Goal: Transaction & Acquisition: Purchase product/service

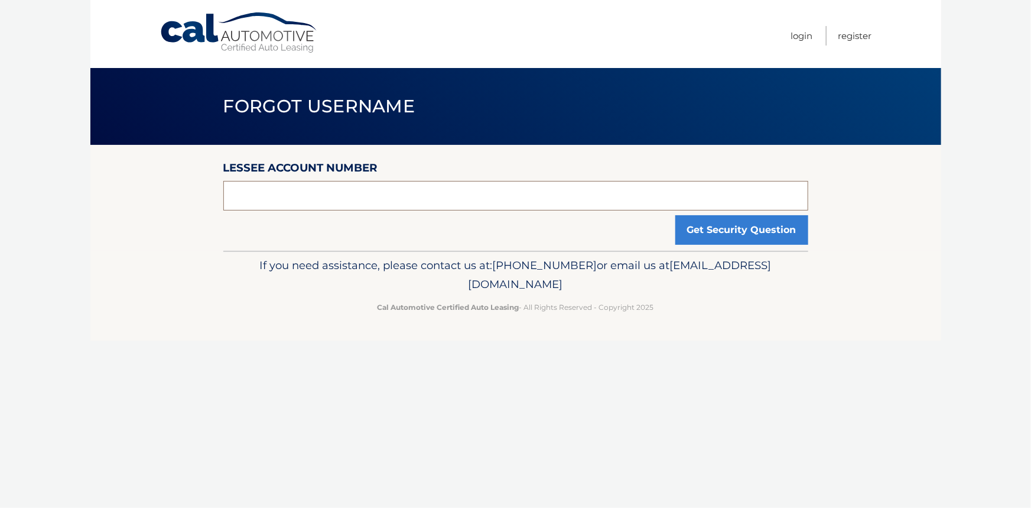
click at [405, 197] on input "text" at bounding box center [515, 196] width 585 height 30
type input "44455948986"
click at [722, 226] on button "Get Security Question" at bounding box center [742, 230] width 133 height 30
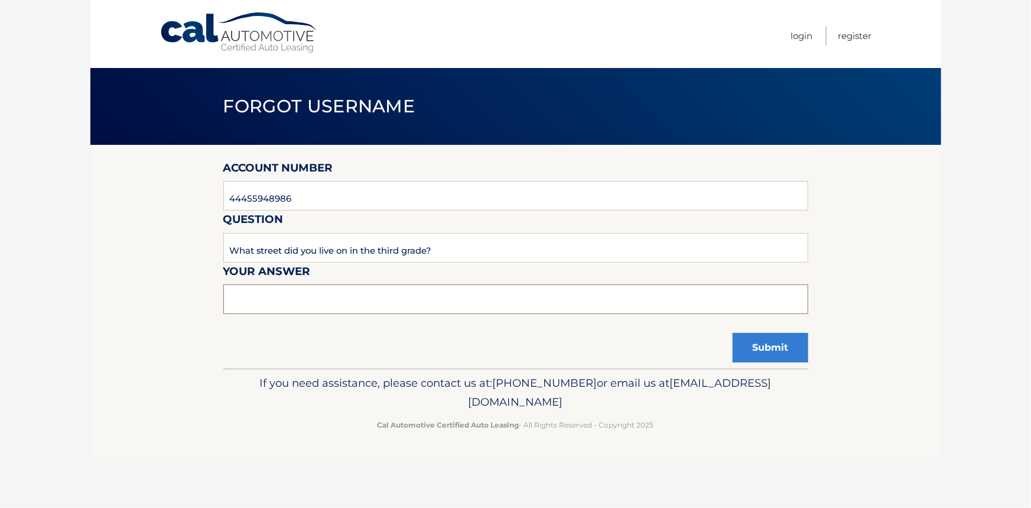
click at [431, 292] on input "text" at bounding box center [515, 299] width 585 height 30
type input "[GEOGRAPHIC_DATA]"
click at [743, 352] on button "Submit" at bounding box center [771, 348] width 76 height 30
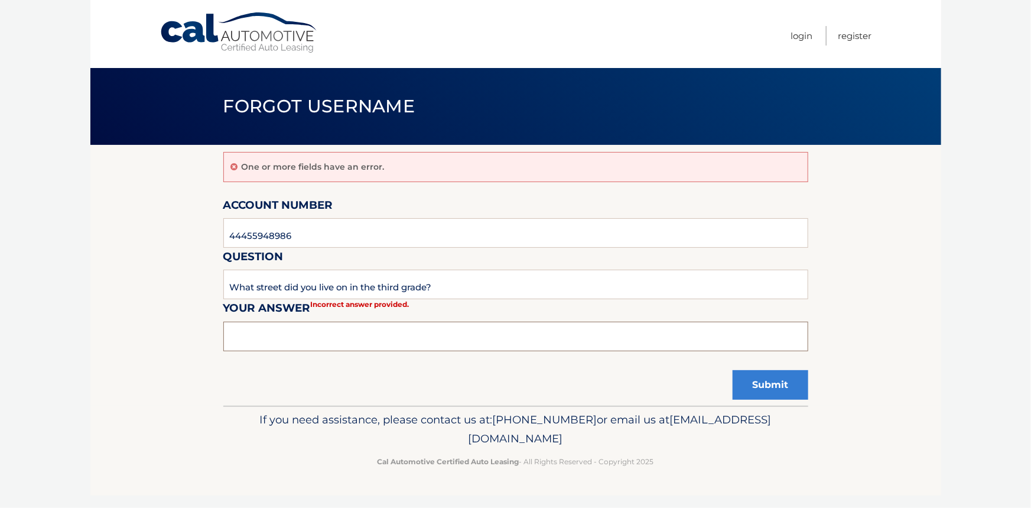
click at [372, 328] on input "text" at bounding box center [515, 337] width 585 height 30
type input "Ontario"
click at [791, 396] on button "Submit" at bounding box center [771, 385] width 76 height 30
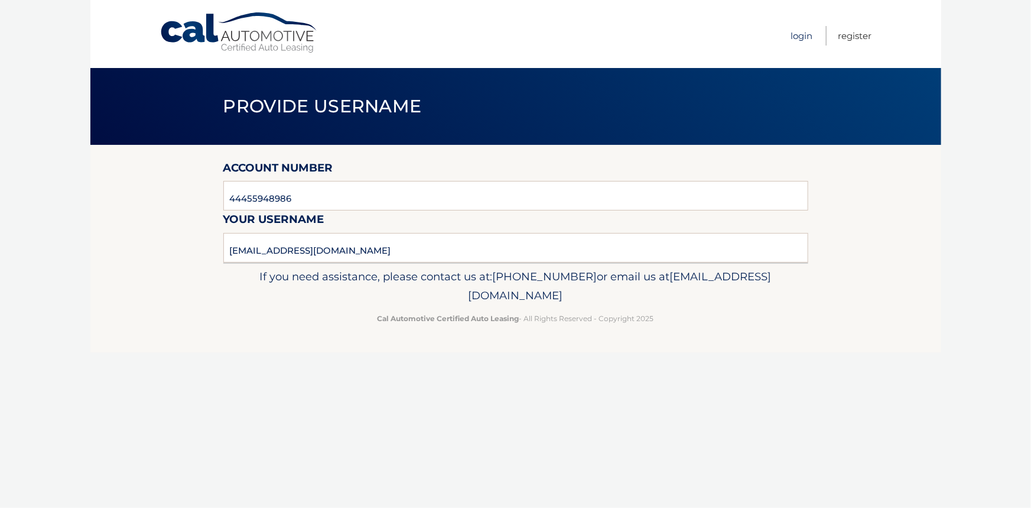
click at [798, 37] on link "Login" at bounding box center [802, 36] width 22 height 20
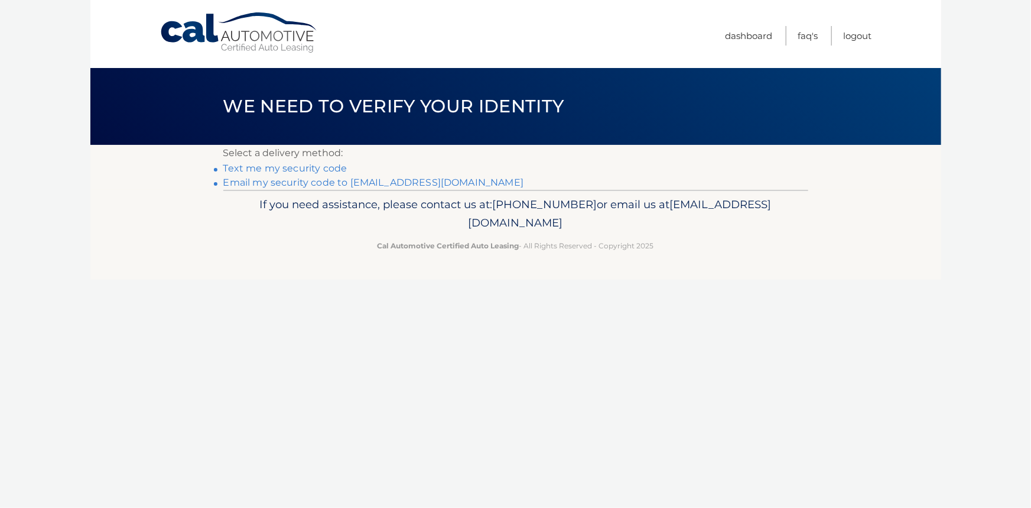
click at [307, 166] on link "Text me my security code" at bounding box center [285, 168] width 124 height 11
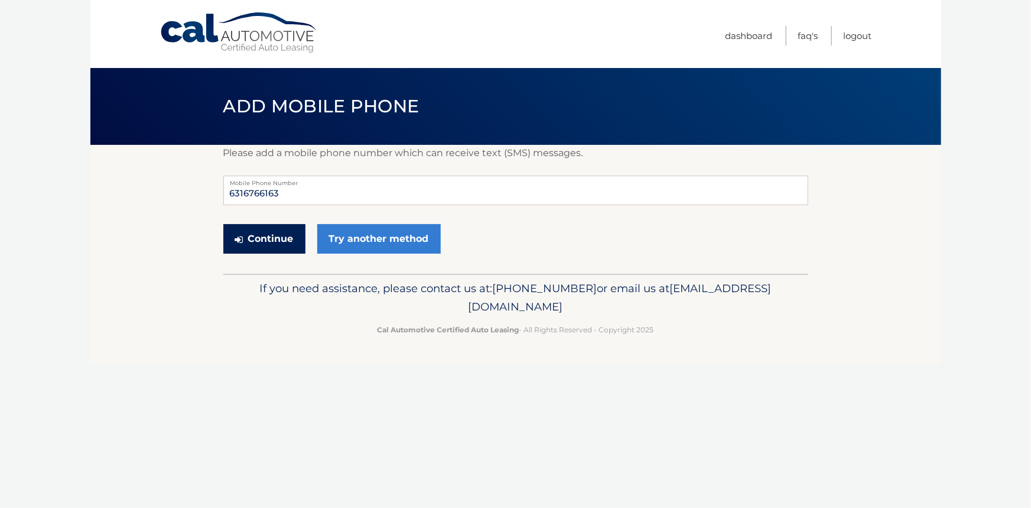
click at [251, 245] on button "Continue" at bounding box center [264, 239] width 82 height 30
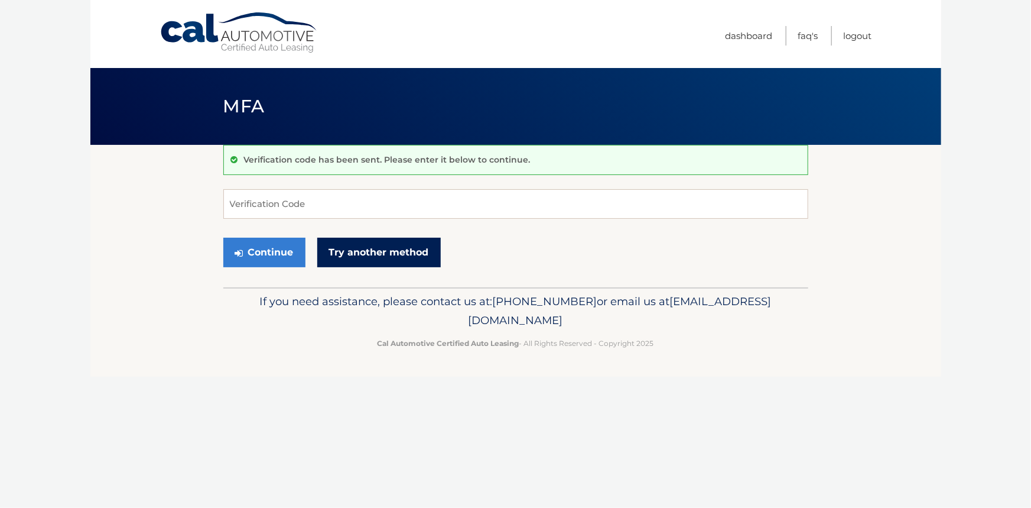
click at [428, 262] on link "Try another method" at bounding box center [379, 253] width 124 height 30
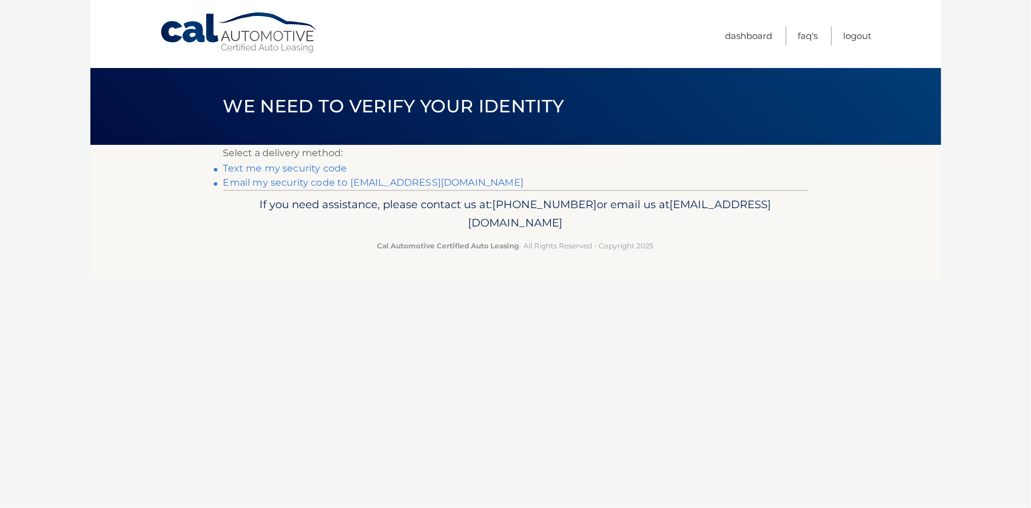
click at [300, 183] on link "Email my security code to [EMAIL_ADDRESS][DOMAIN_NAME]" at bounding box center [373, 182] width 301 height 11
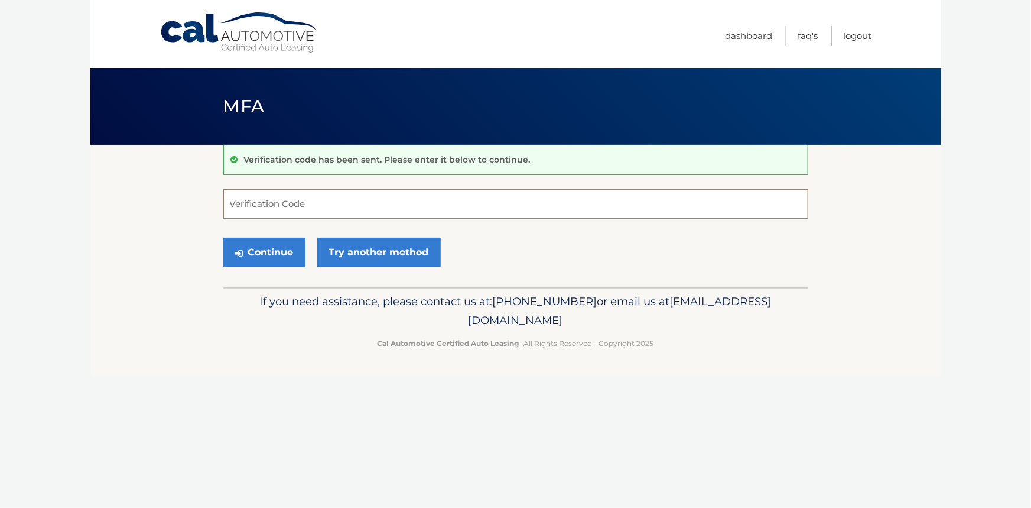
click at [368, 202] on input "Verification Code" at bounding box center [515, 204] width 585 height 30
type input "566943"
click at [284, 250] on button "Continue" at bounding box center [264, 253] width 82 height 30
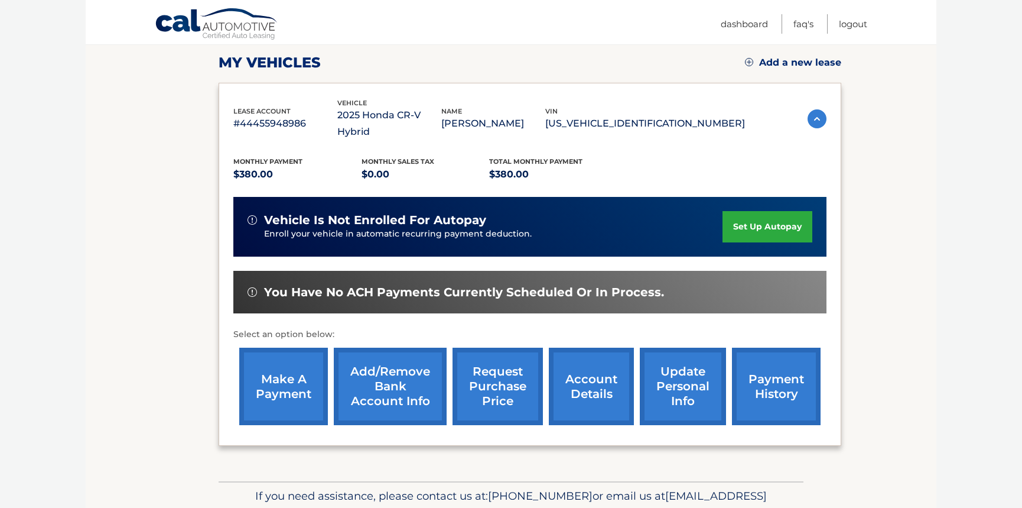
scroll to position [177, 0]
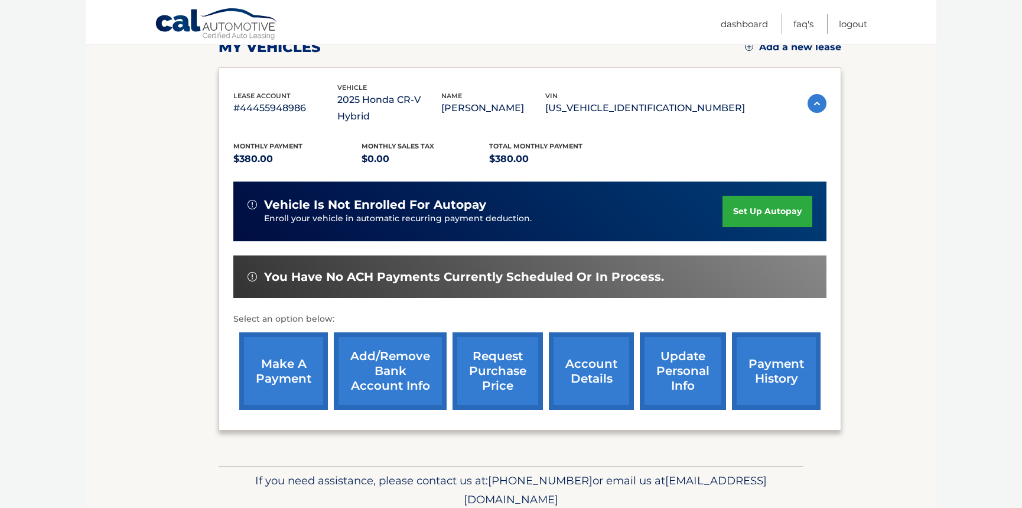
click at [785, 358] on link "payment history" at bounding box center [776, 370] width 89 height 77
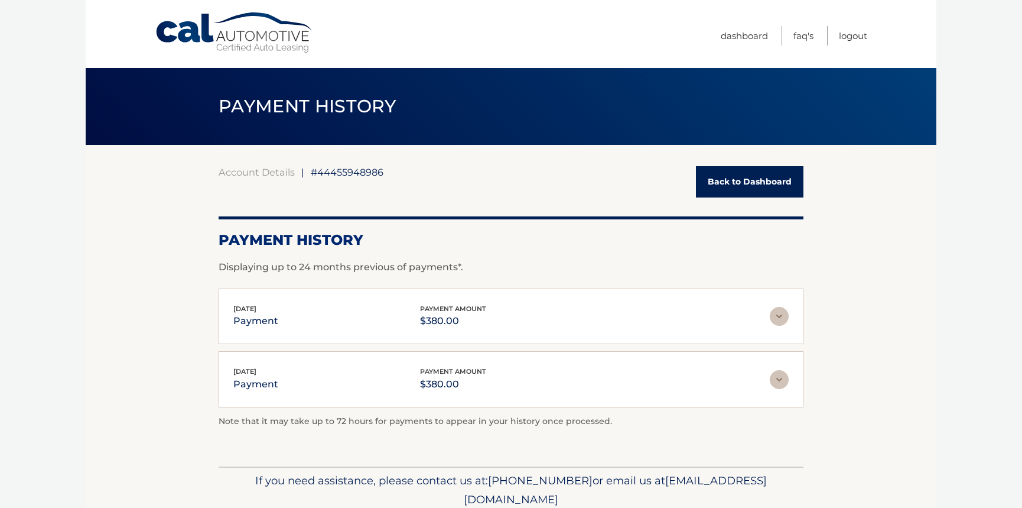
click at [729, 184] on link "Back to Dashboard" at bounding box center [750, 181] width 108 height 31
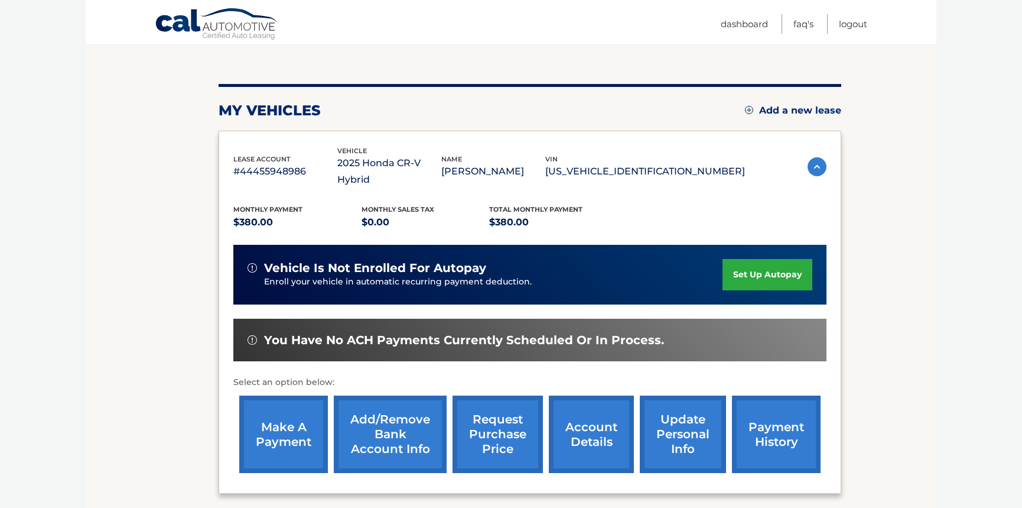
scroll to position [118, 0]
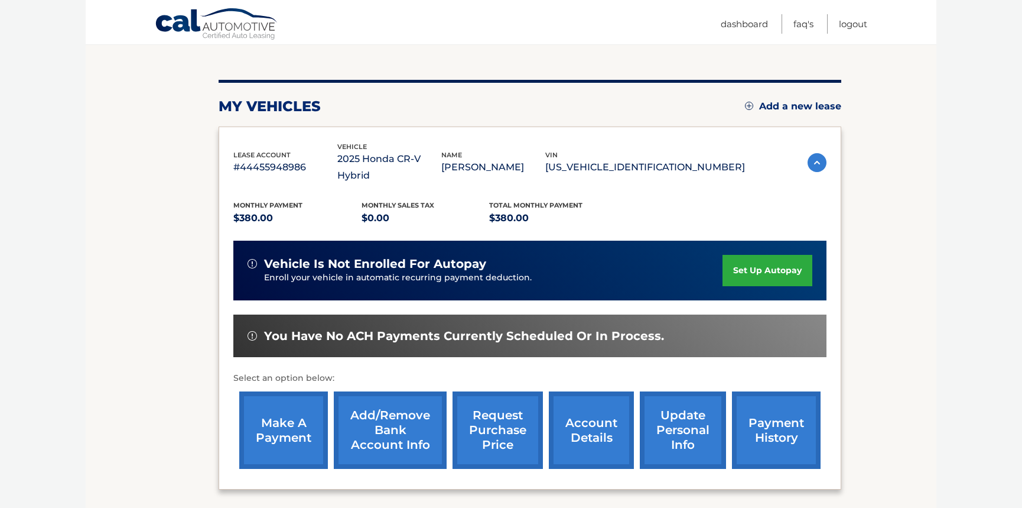
click at [298, 411] on link "make a payment" at bounding box center [283, 429] width 89 height 77
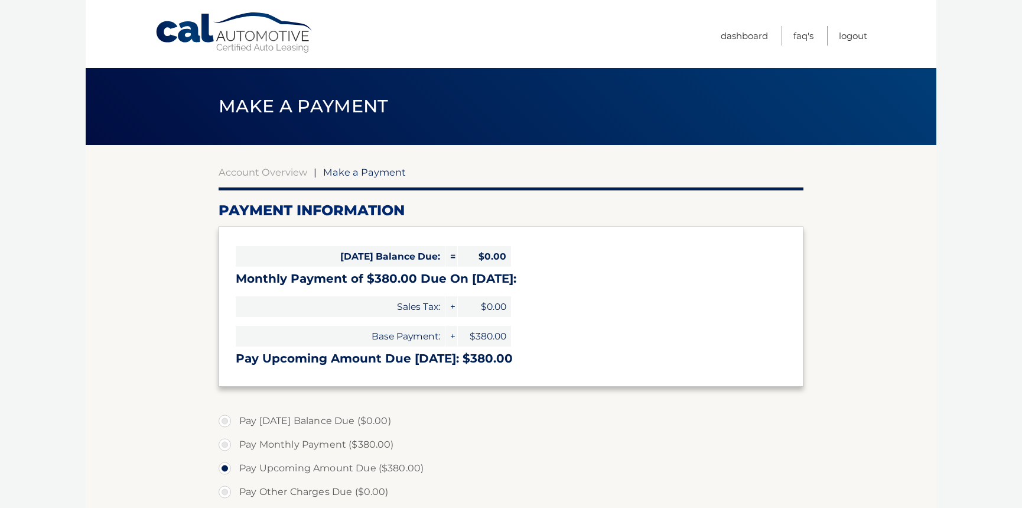
select select "NWNkNWM3ZDAtM2E1Yy00ZDU4LWIzOTgtMTgwYWU0ZDg1ODdj"
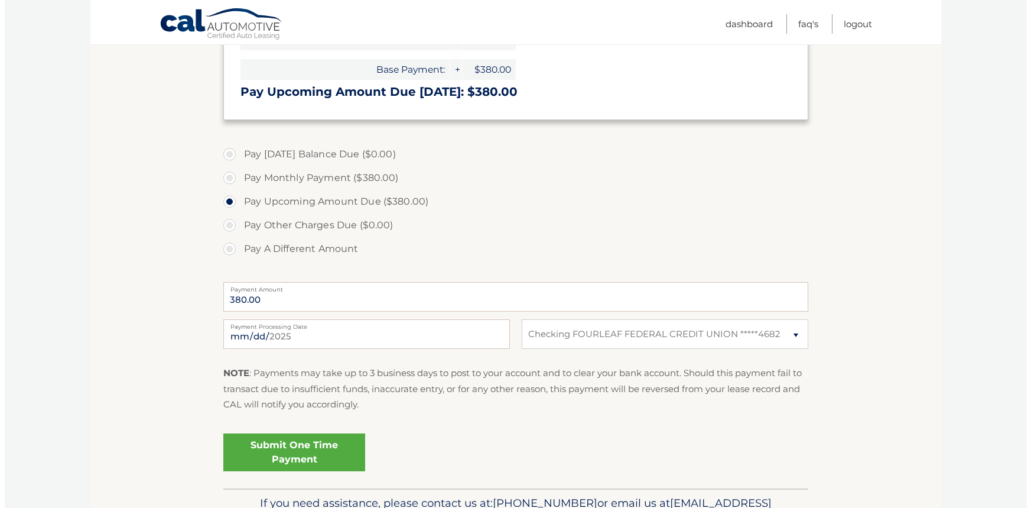
scroll to position [296, 0]
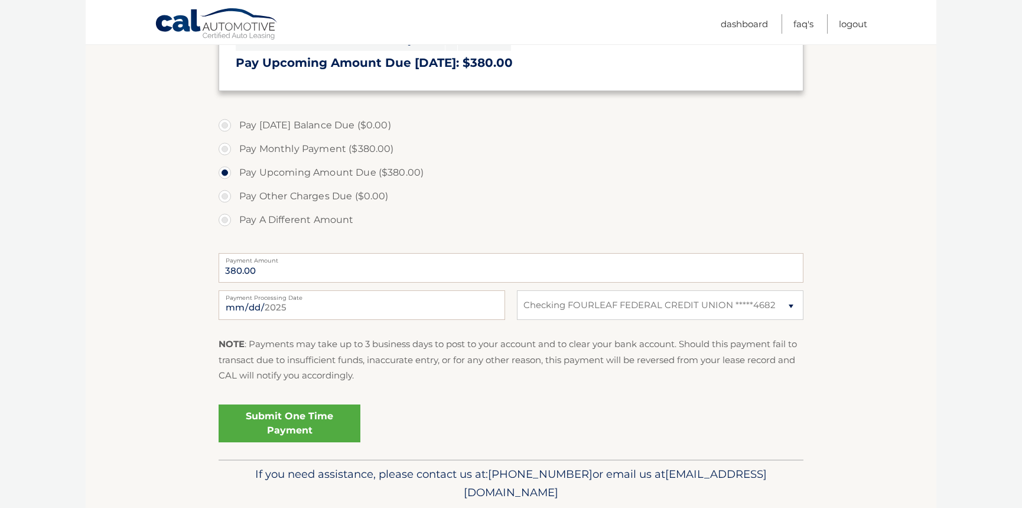
click at [297, 426] on link "Submit One Time Payment" at bounding box center [290, 423] width 142 height 38
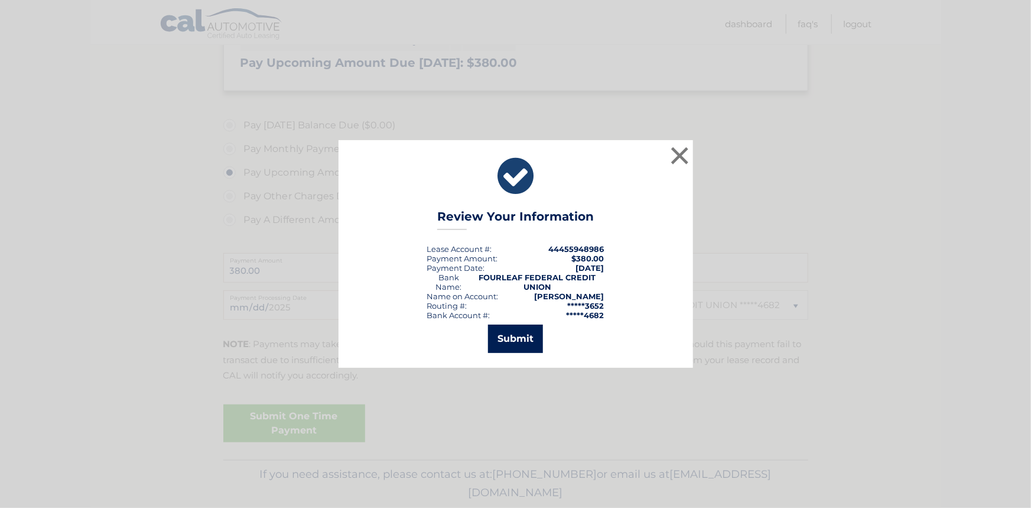
click at [524, 341] on button "Submit" at bounding box center [515, 338] width 55 height 28
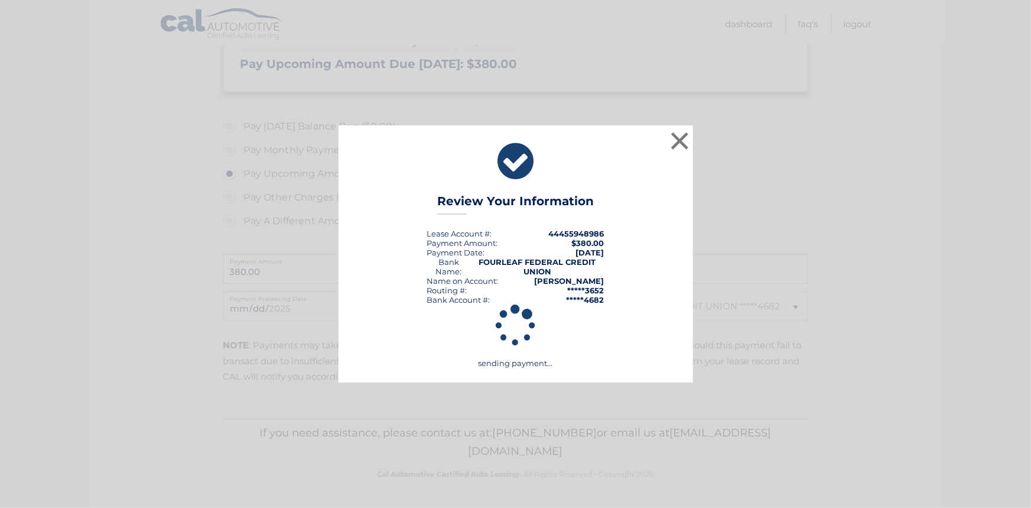
scroll to position [294, 0]
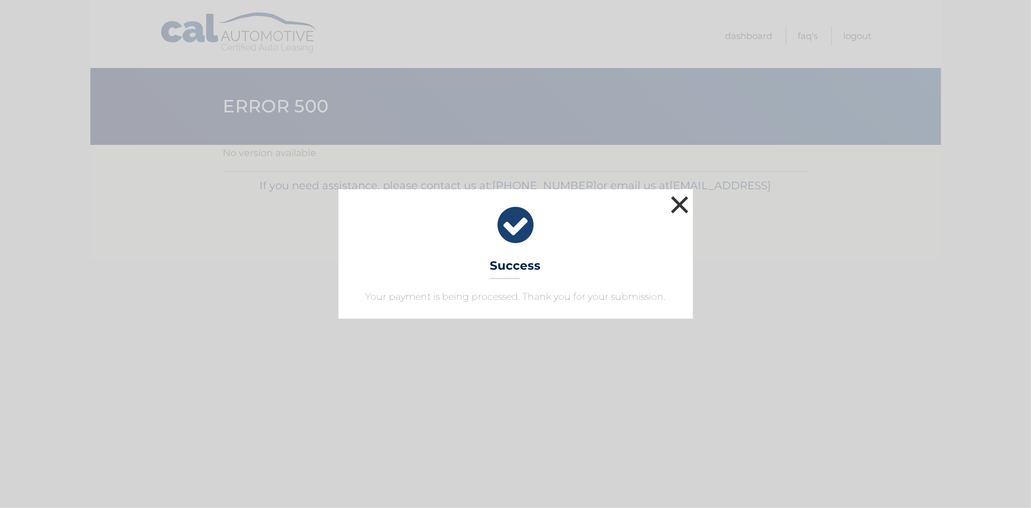
click at [676, 211] on button "×" at bounding box center [680, 205] width 24 height 24
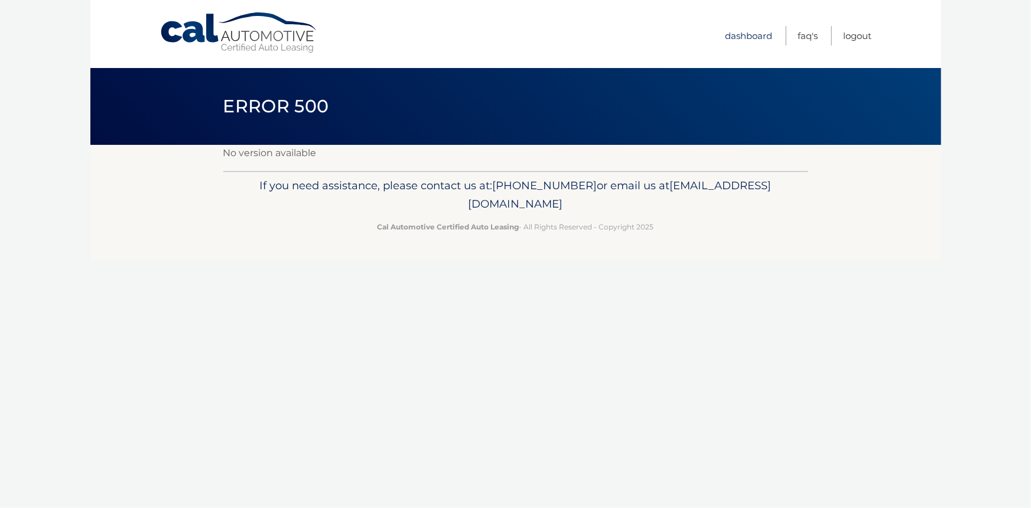
click at [757, 38] on link "Dashboard" at bounding box center [749, 36] width 47 height 20
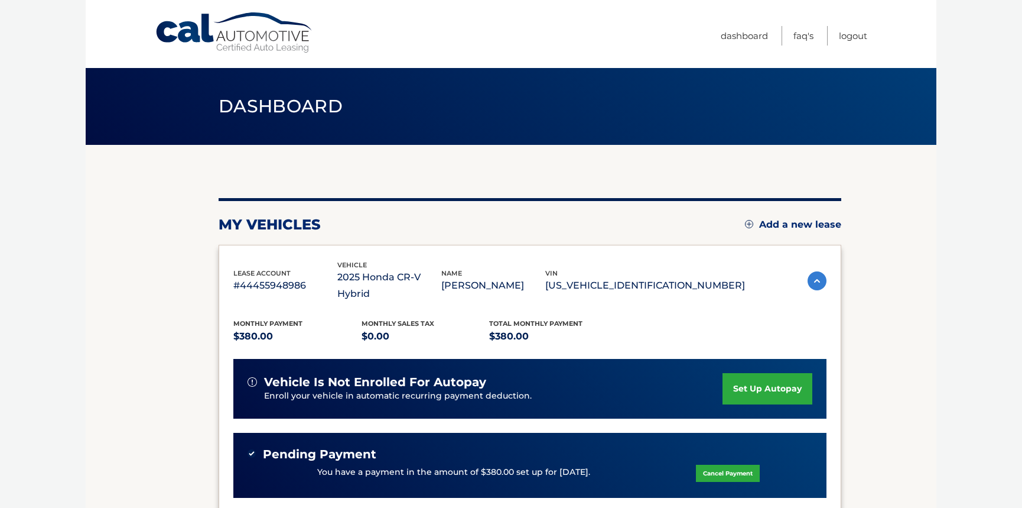
scroll to position [177, 0]
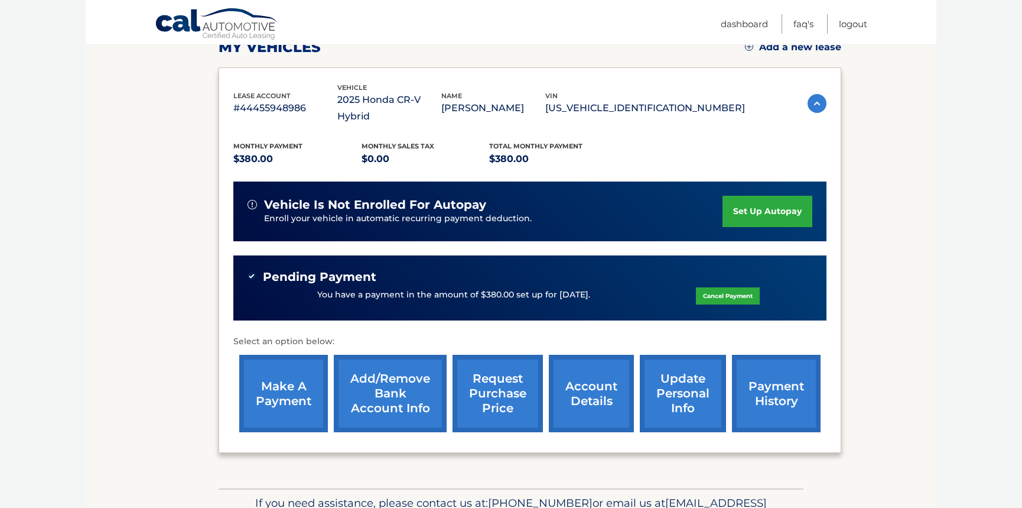
click at [764, 374] on link "payment history" at bounding box center [776, 393] width 89 height 77
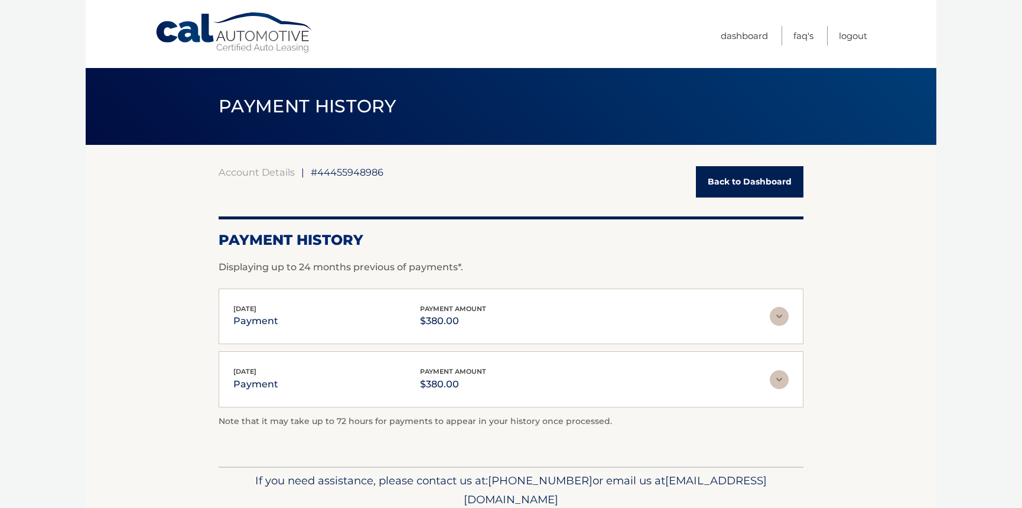
click at [737, 181] on link "Back to Dashboard" at bounding box center [750, 181] width 108 height 31
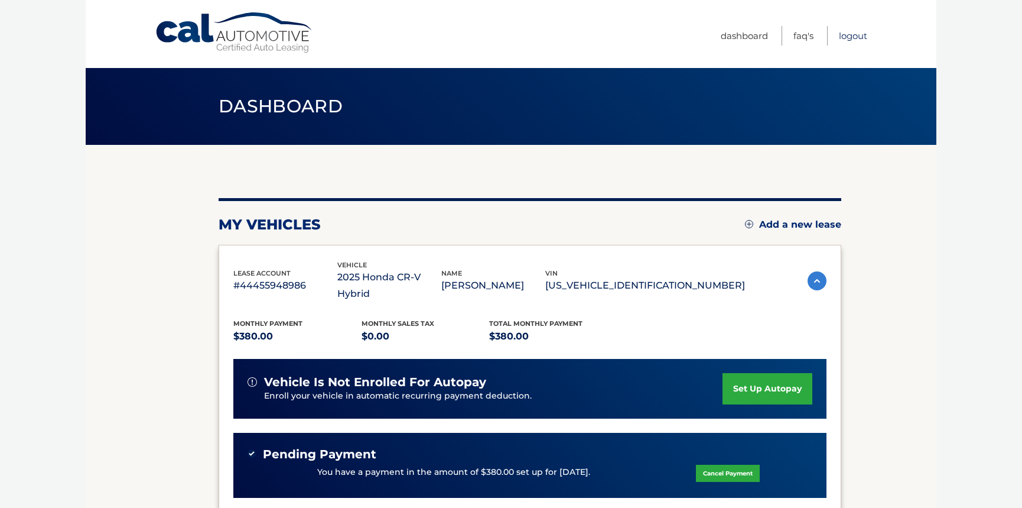
click at [860, 34] on link "Logout" at bounding box center [853, 36] width 28 height 20
